Goal: Check status

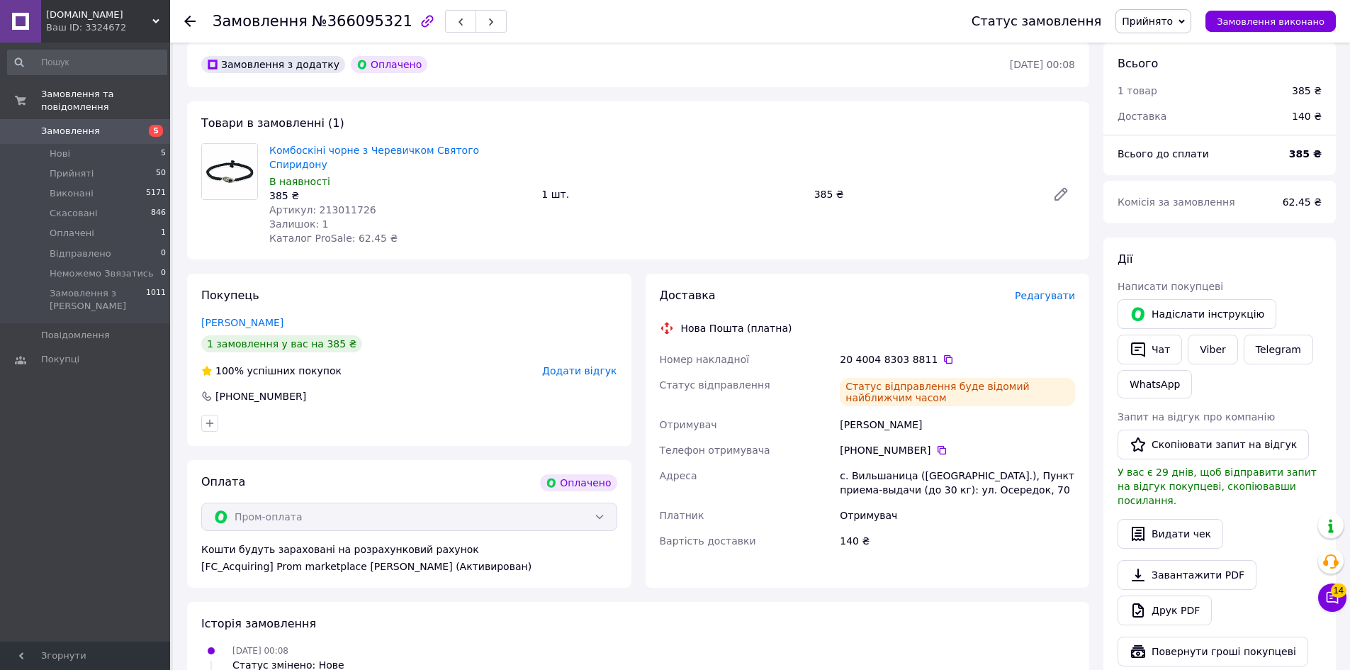
scroll to position [284, 0]
